Goal: Information Seeking & Learning: Check status

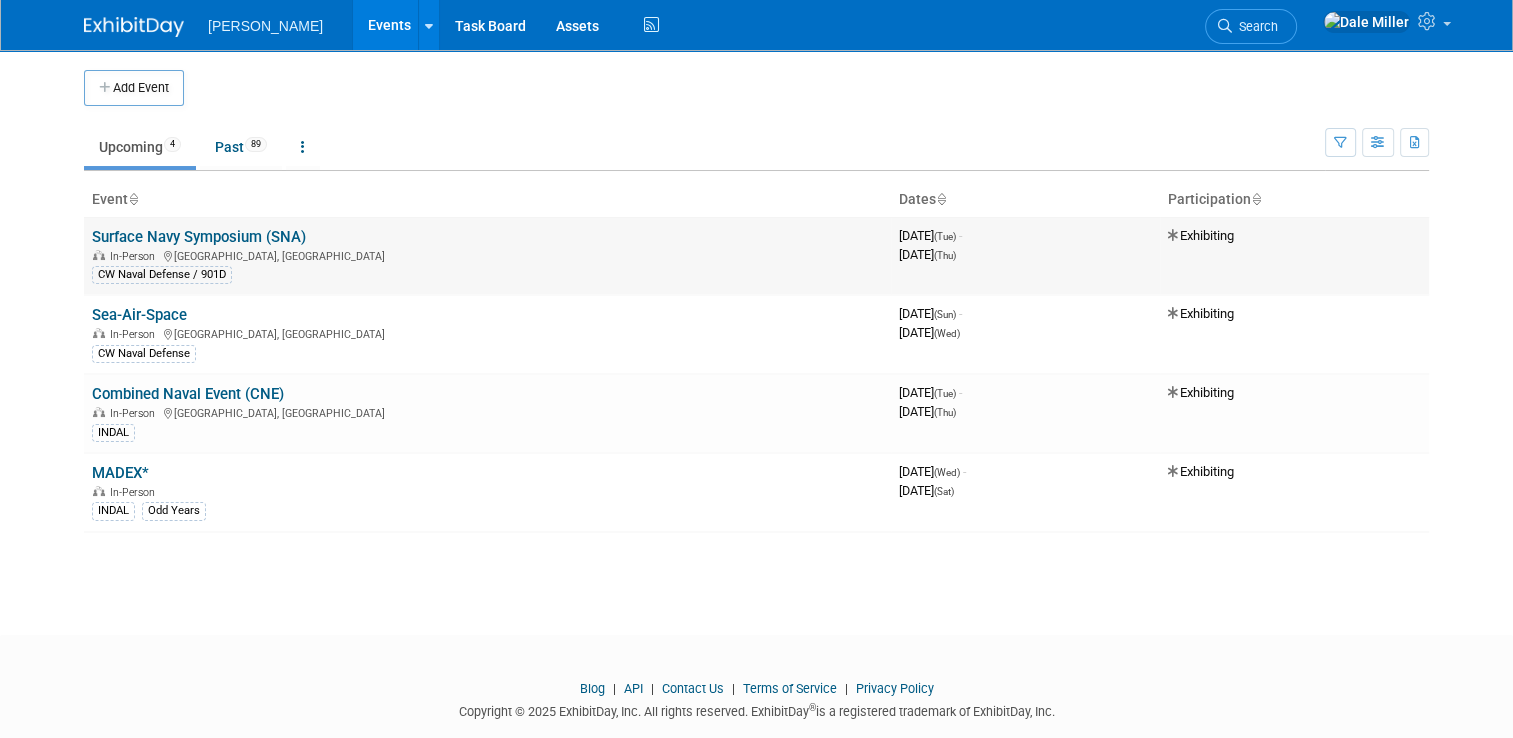
click at [269, 242] on link "Surface Navy Symposium (SNA)" at bounding box center [199, 237] width 214 height 18
click at [226, 162] on link "Past 89" at bounding box center [241, 147] width 82 height 38
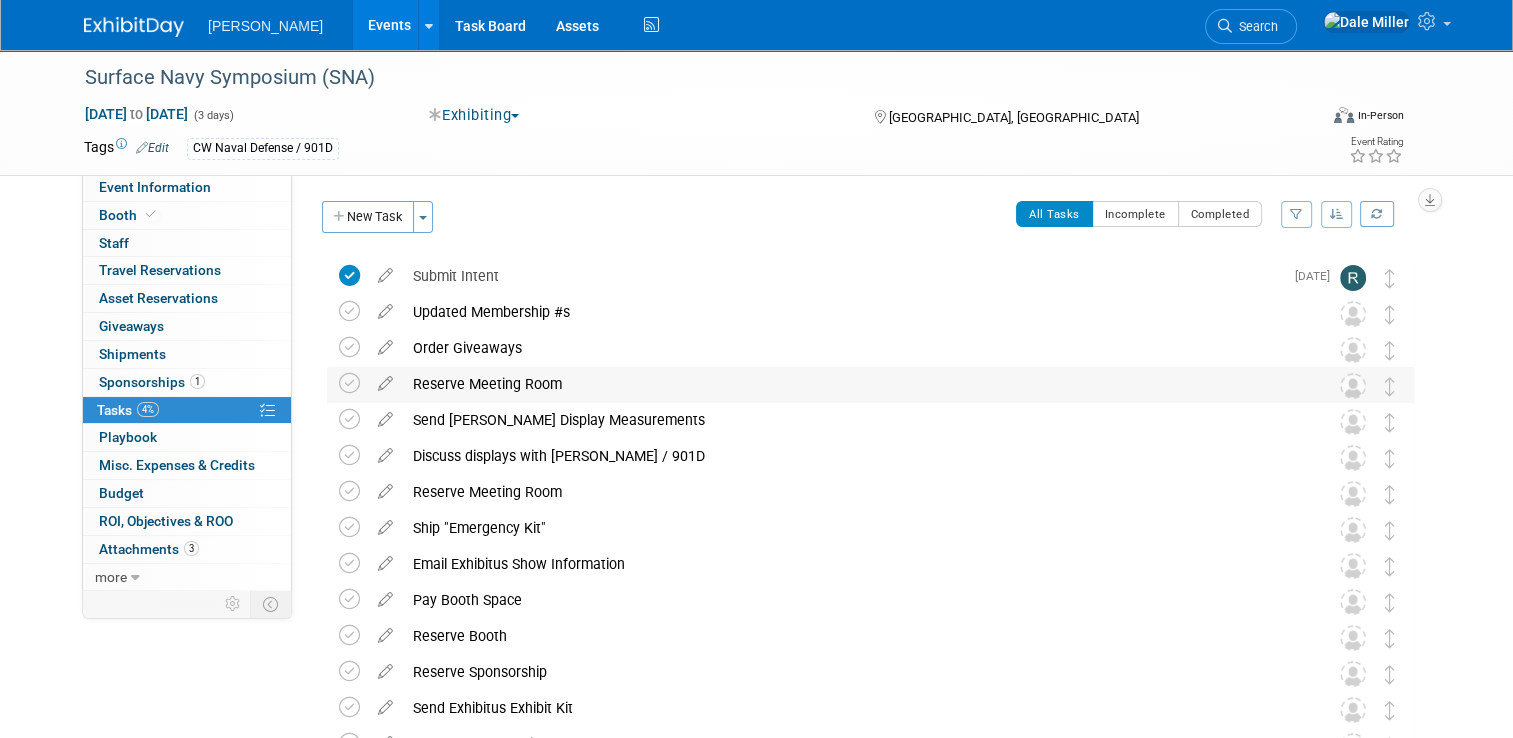
click at [503, 388] on div "Reserve Meeting Room" at bounding box center [851, 384] width 897 height 34
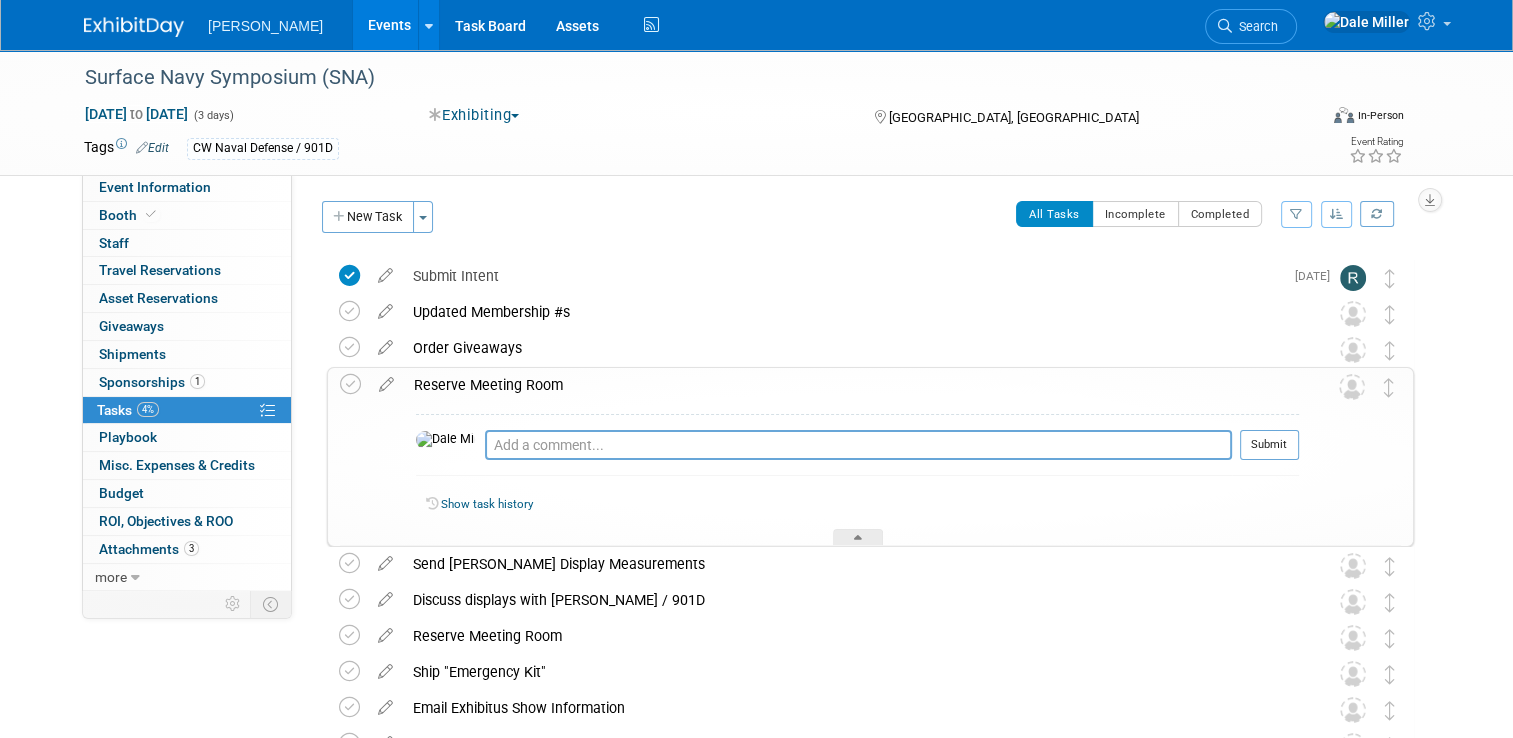
click at [503, 388] on div "Reserve Meeting Room" at bounding box center [851, 385] width 895 height 34
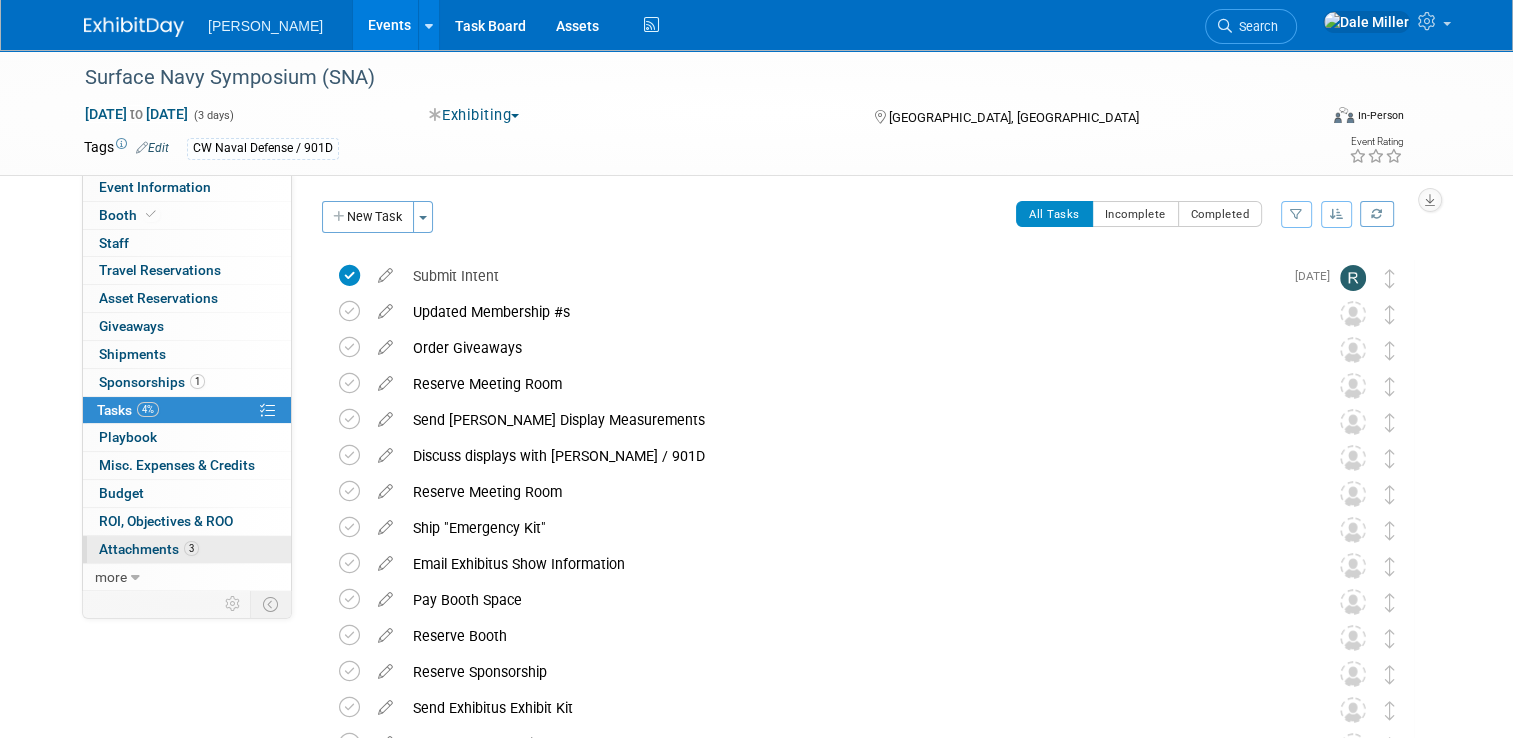
click at [144, 548] on span "Attachments 3" at bounding box center [149, 549] width 100 height 16
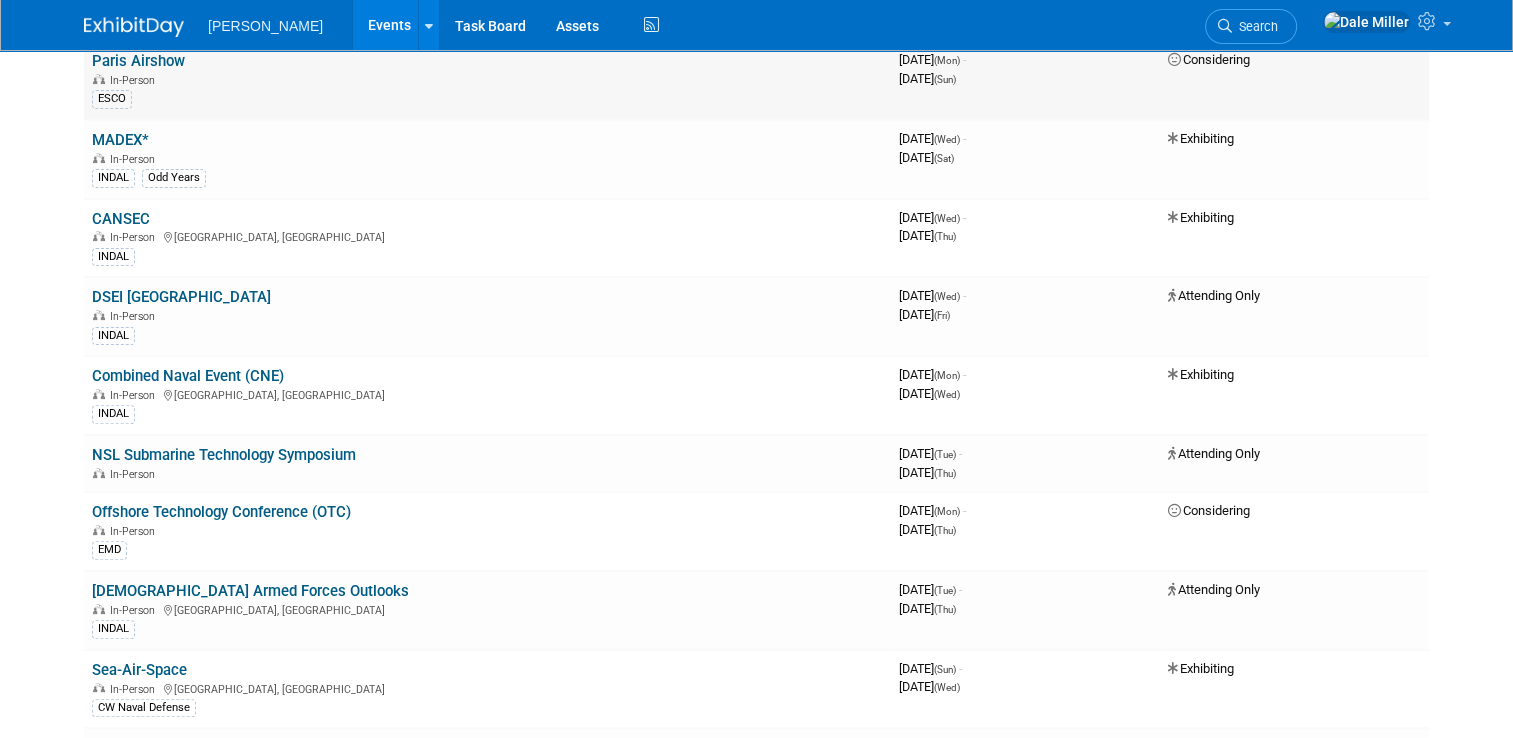
scroll to position [1965, 0]
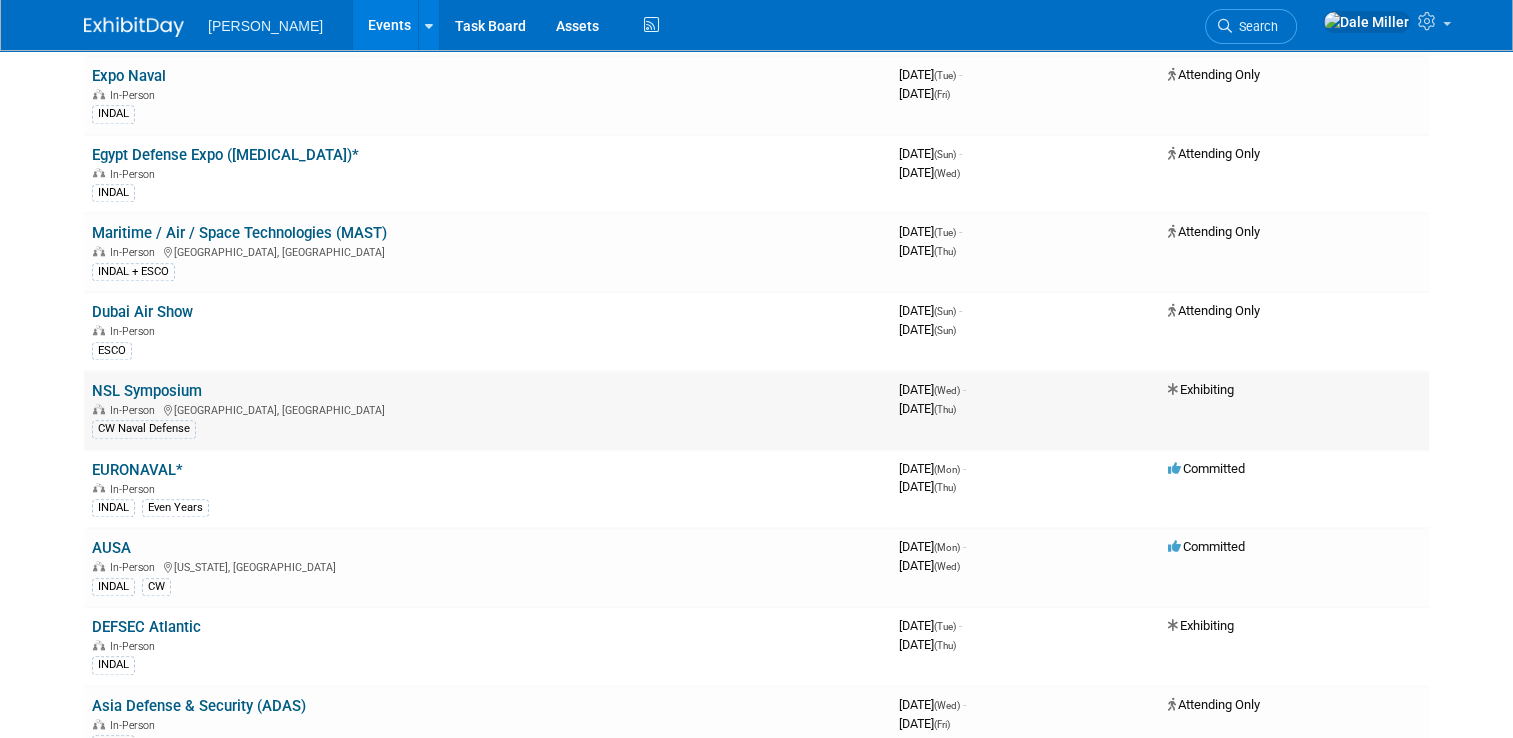
click at [149, 382] on link "NSL Symposium" at bounding box center [147, 391] width 110 height 18
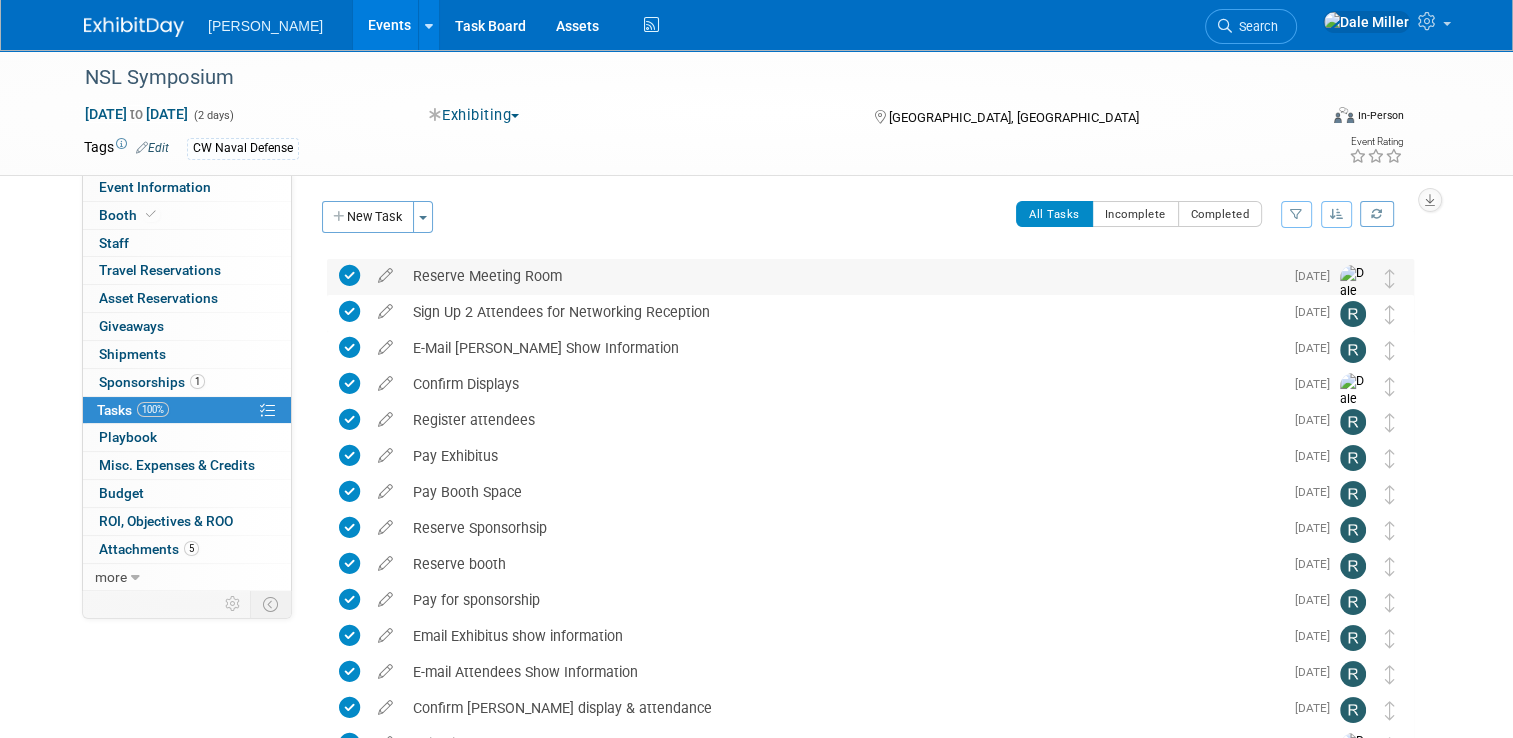
click at [464, 269] on div "Reserve Meeting Room" at bounding box center [843, 276] width 880 height 34
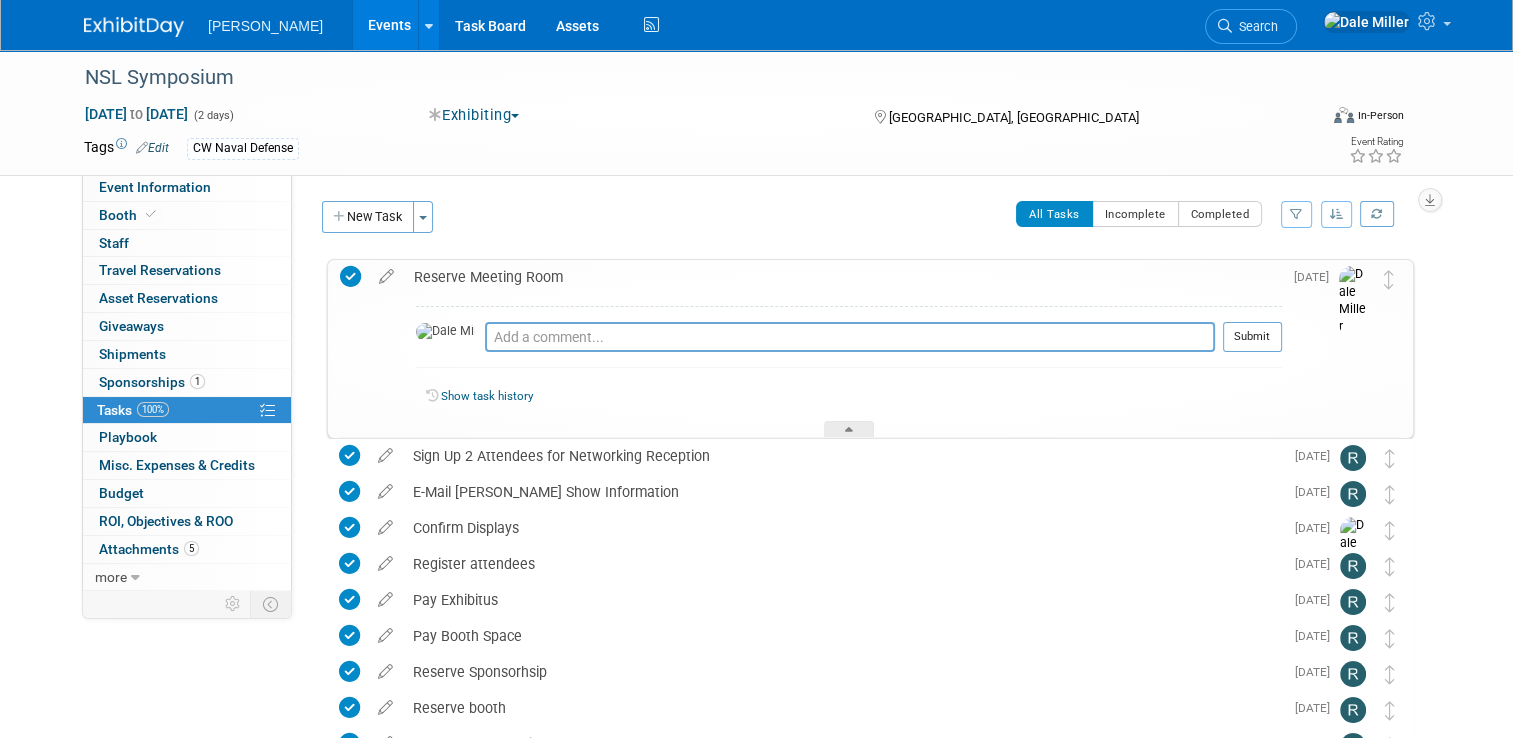
click at [464, 269] on div "Reserve Meeting Room" at bounding box center [843, 277] width 878 height 34
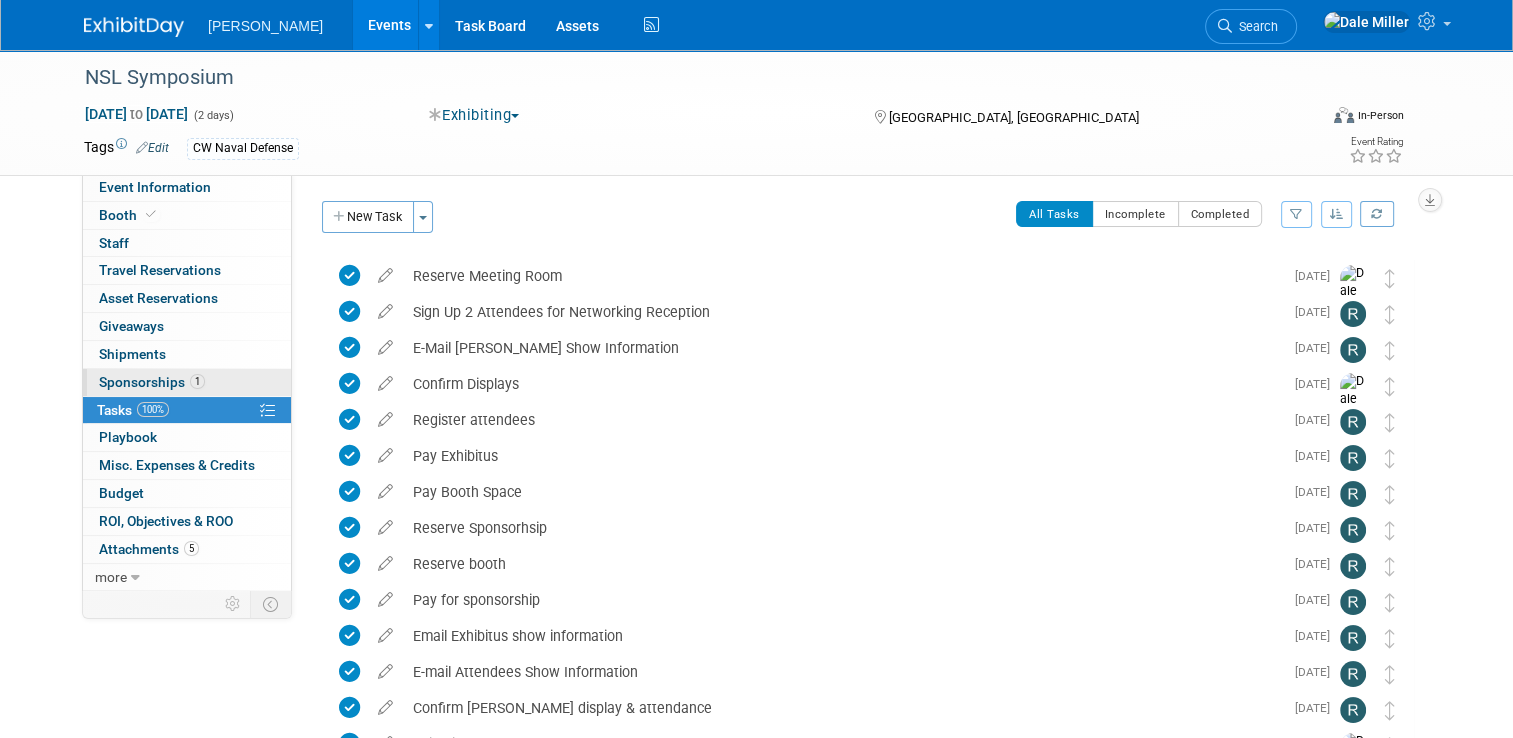
click at [208, 376] on link "1 Sponsorships 1" at bounding box center [187, 382] width 208 height 27
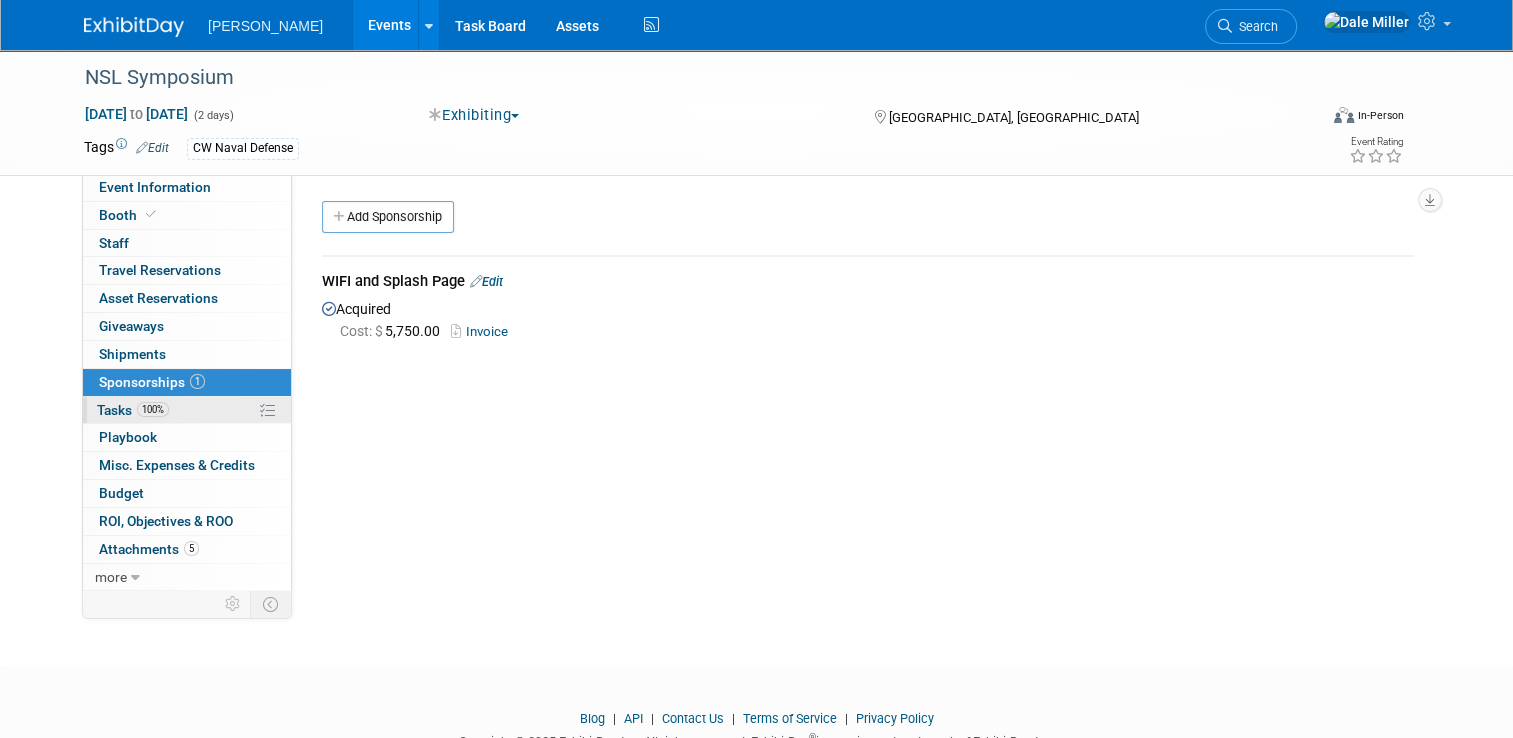
click at [204, 411] on link "100% Tasks 100%" at bounding box center [187, 410] width 208 height 27
